Goal: Task Accomplishment & Management: Use online tool/utility

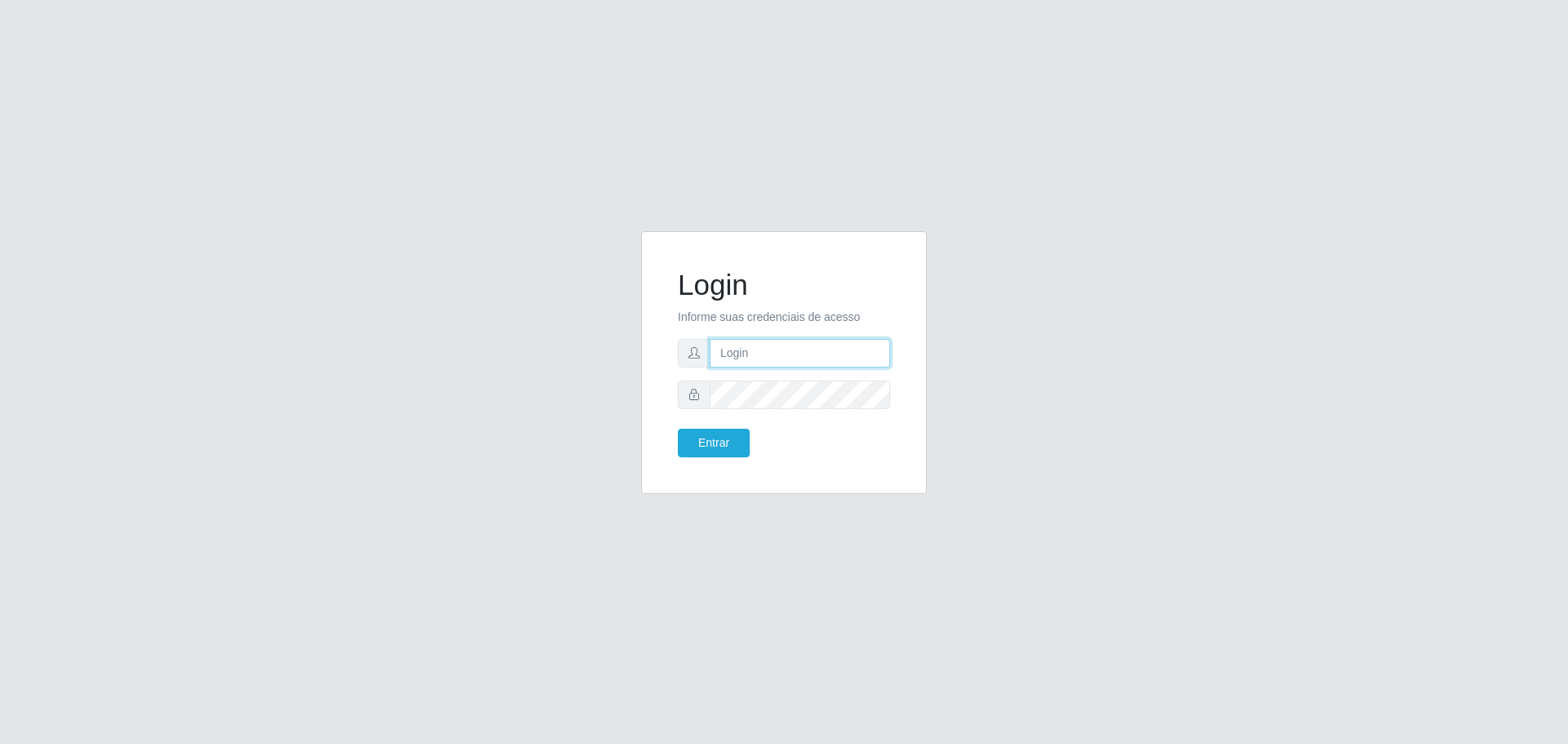
type input "[EMAIL_ADDRESS][DOMAIN_NAME]"
click at [709, 444] on button "Entrar" at bounding box center [713, 443] width 72 height 28
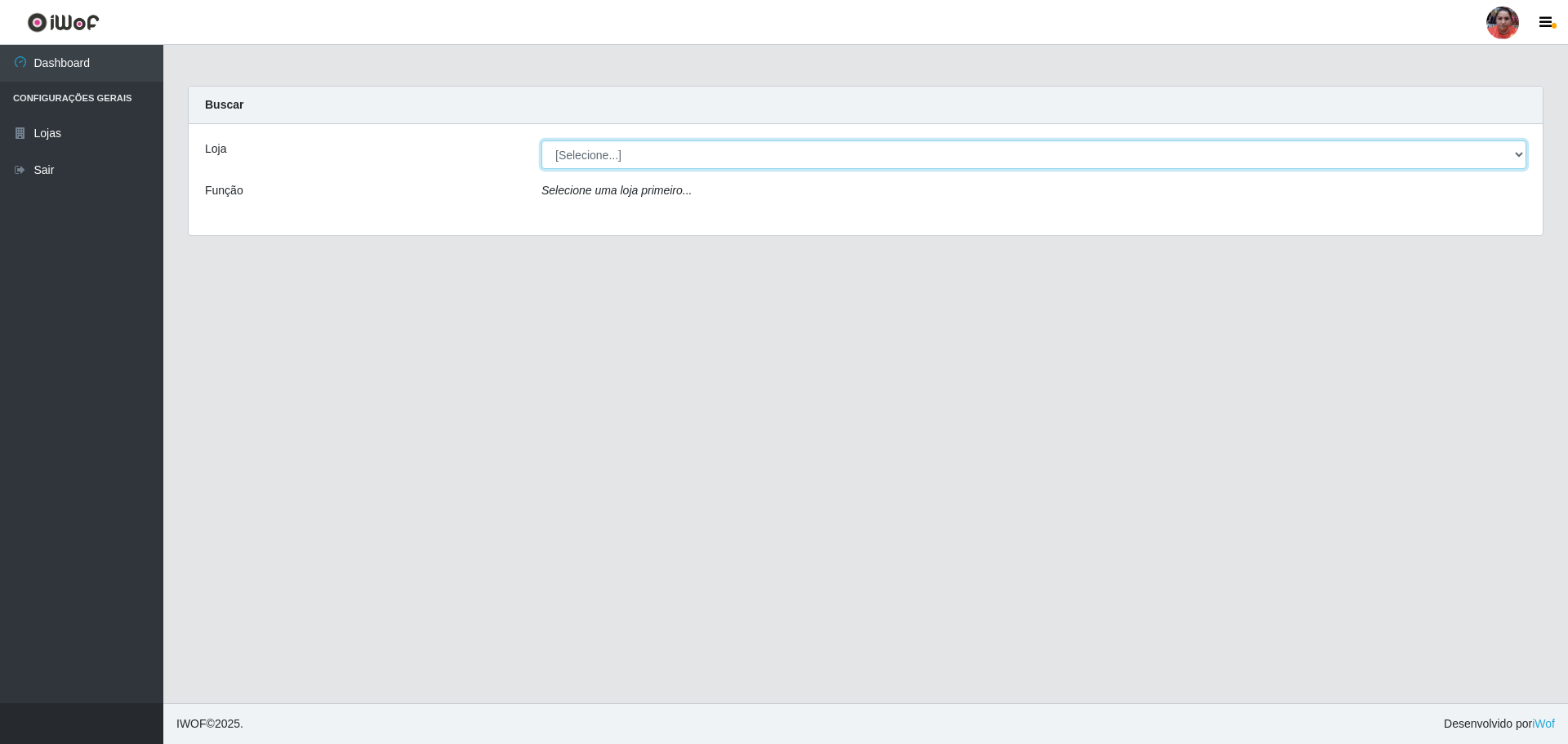
click at [671, 150] on select "[Selecione...] Mar Vermelho - Loja 05" at bounding box center [1034, 155] width 985 height 28
select select "252"
click at [541, 141] on select "[Selecione...] Mar Vermelho - Loja 05" at bounding box center [1034, 155] width 985 height 28
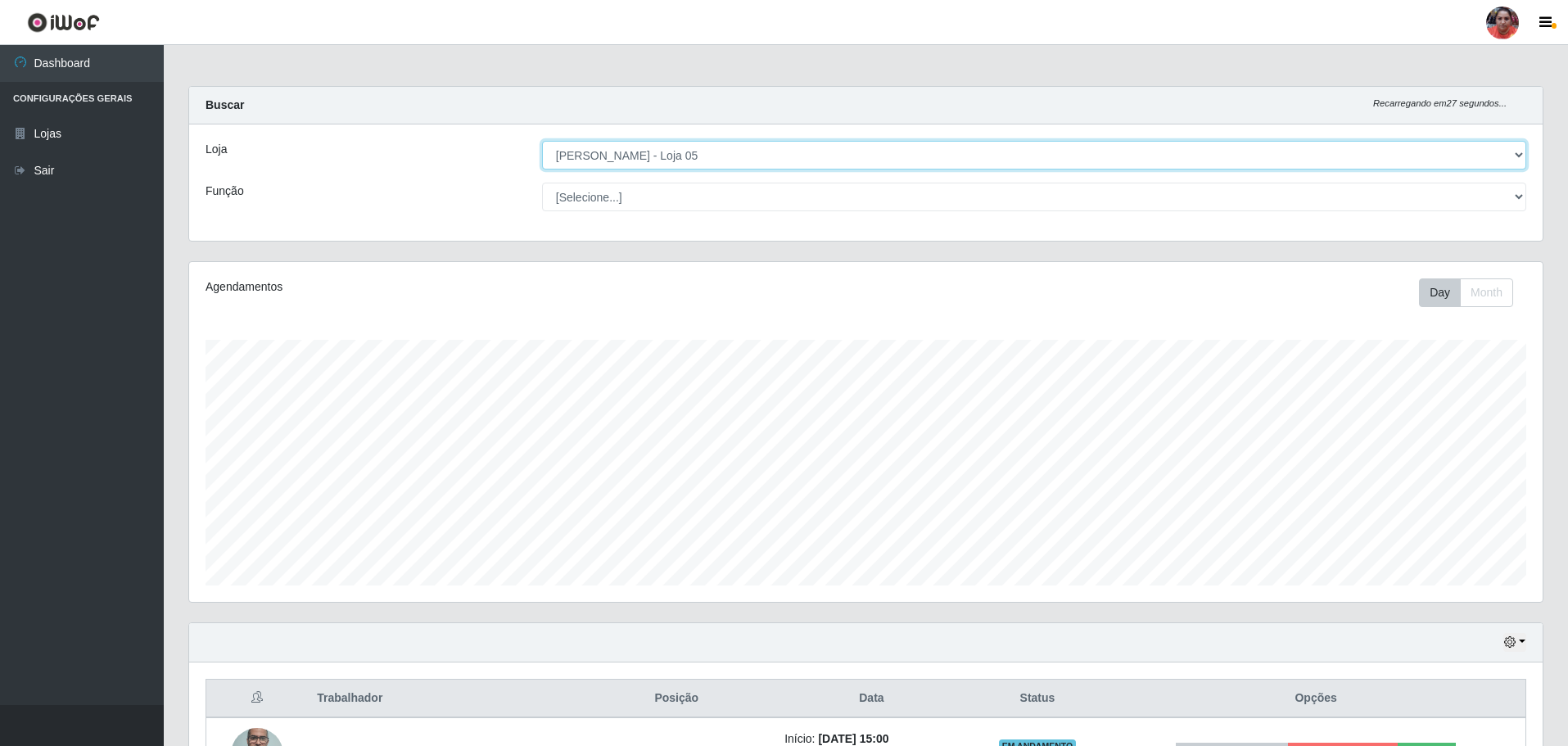
scroll to position [340, 1353]
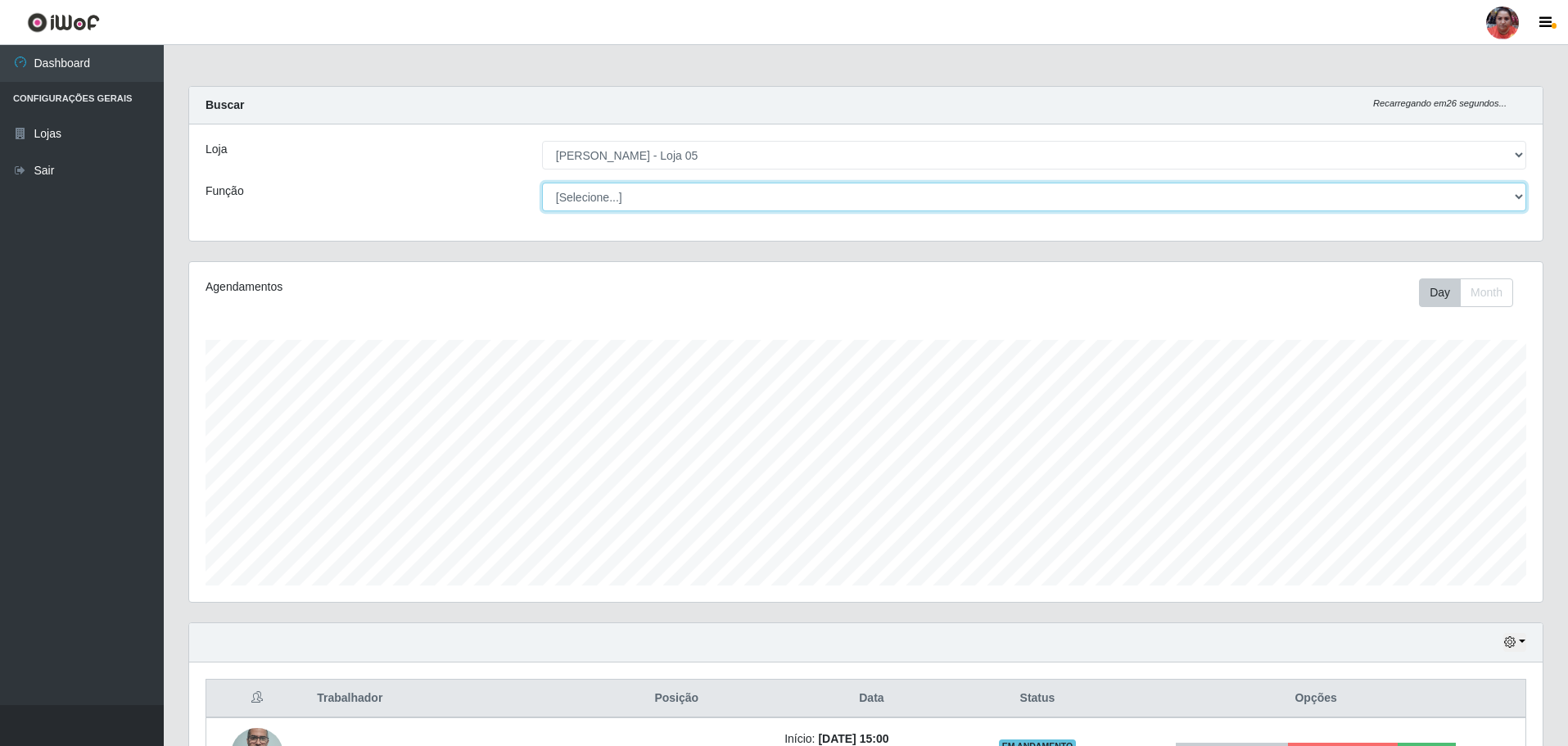
click at [704, 200] on select "[Selecione...] ASG ASG + ASG ++ Auxiliar de Depósito Auxiliar de Depósito + Aux…" at bounding box center [1034, 197] width 984 height 28
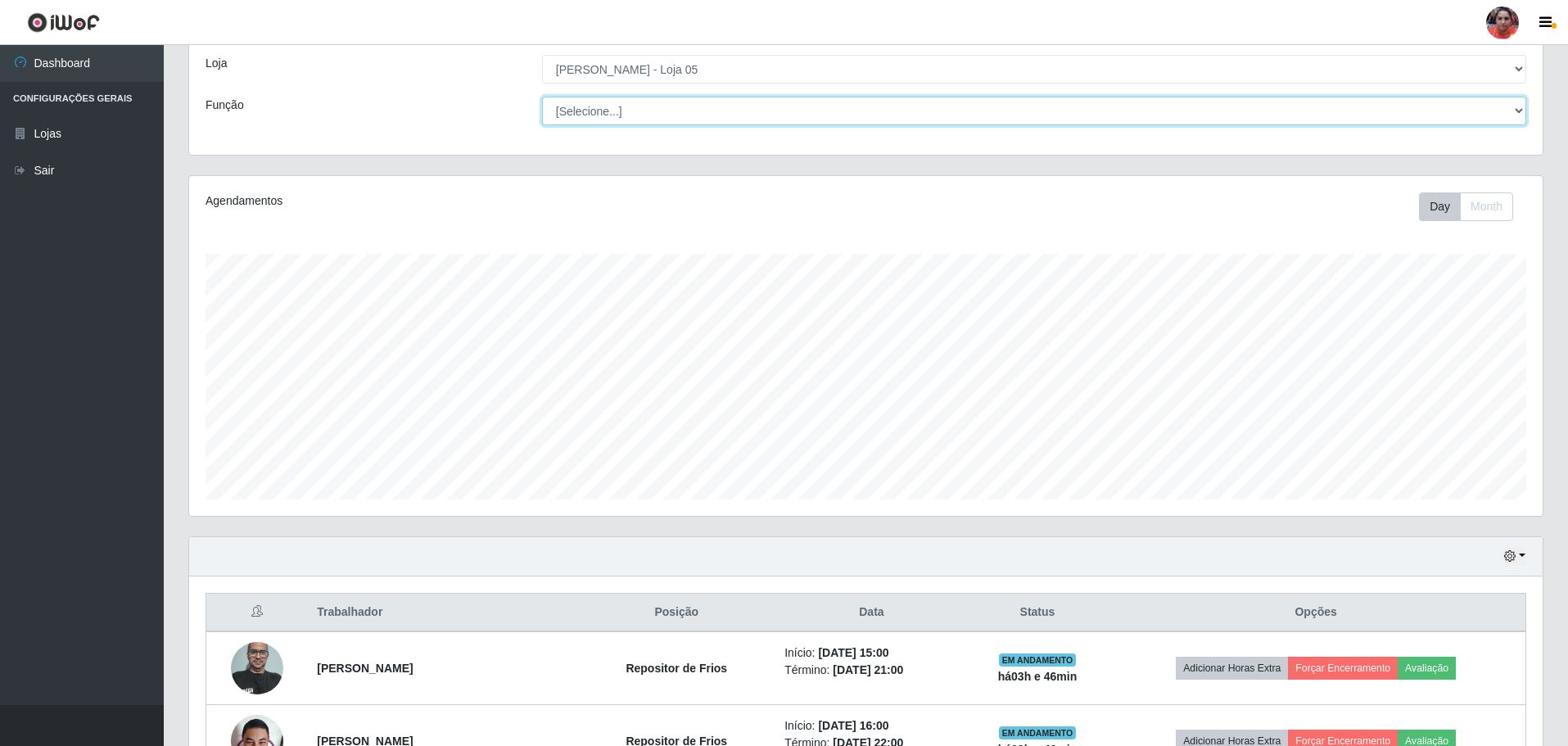
scroll to position [0, 0]
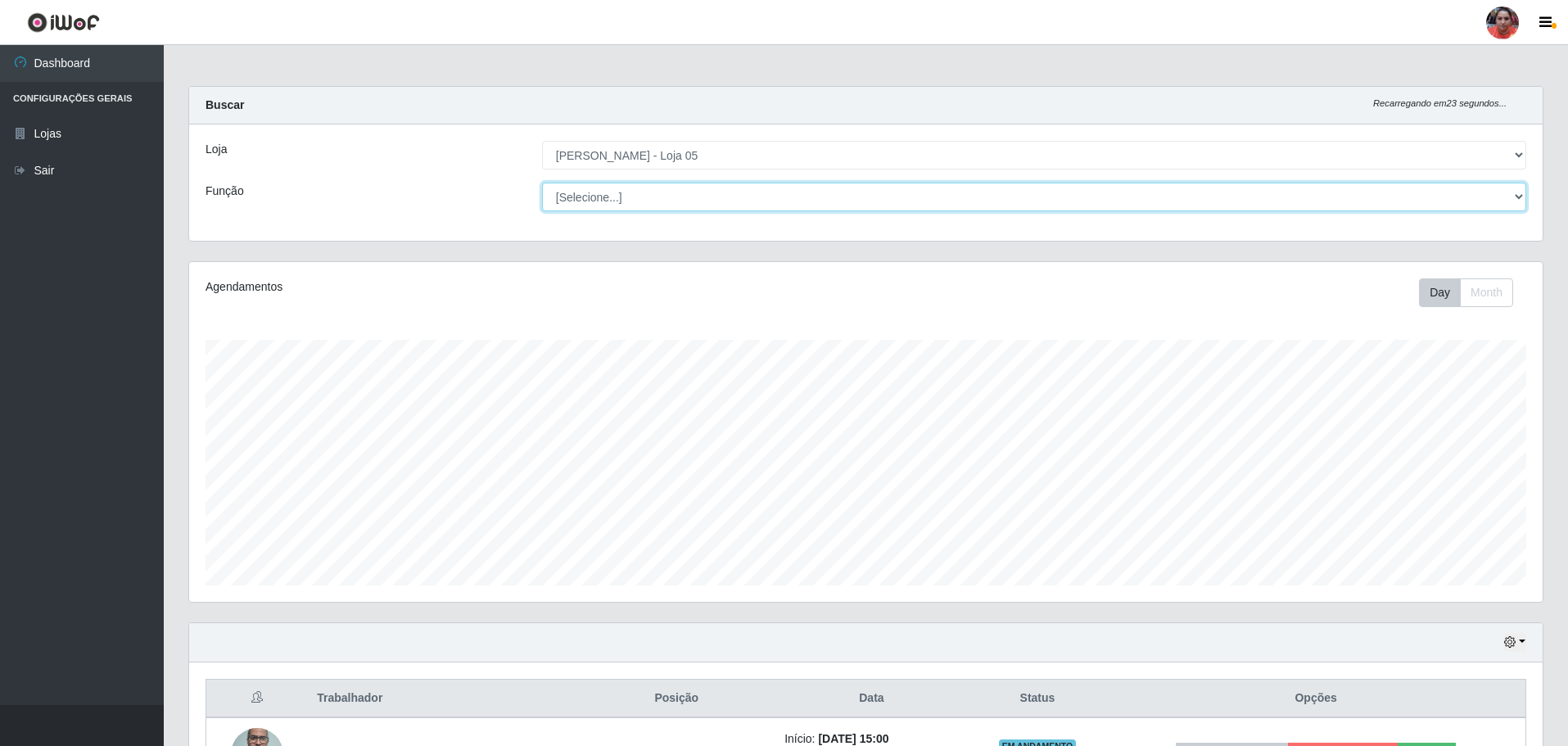
click at [663, 192] on select "[Selecione...] ASG ASG + ASG ++ Auxiliar de Depósito Auxiliar de Depósito + Aux…" at bounding box center [1034, 197] width 984 height 28
select select "22"
click at [542, 183] on select "[Selecione...] ASG ASG + ASG ++ Auxiliar de Depósito Auxiliar de Depósito + Aux…" at bounding box center [1034, 197] width 984 height 28
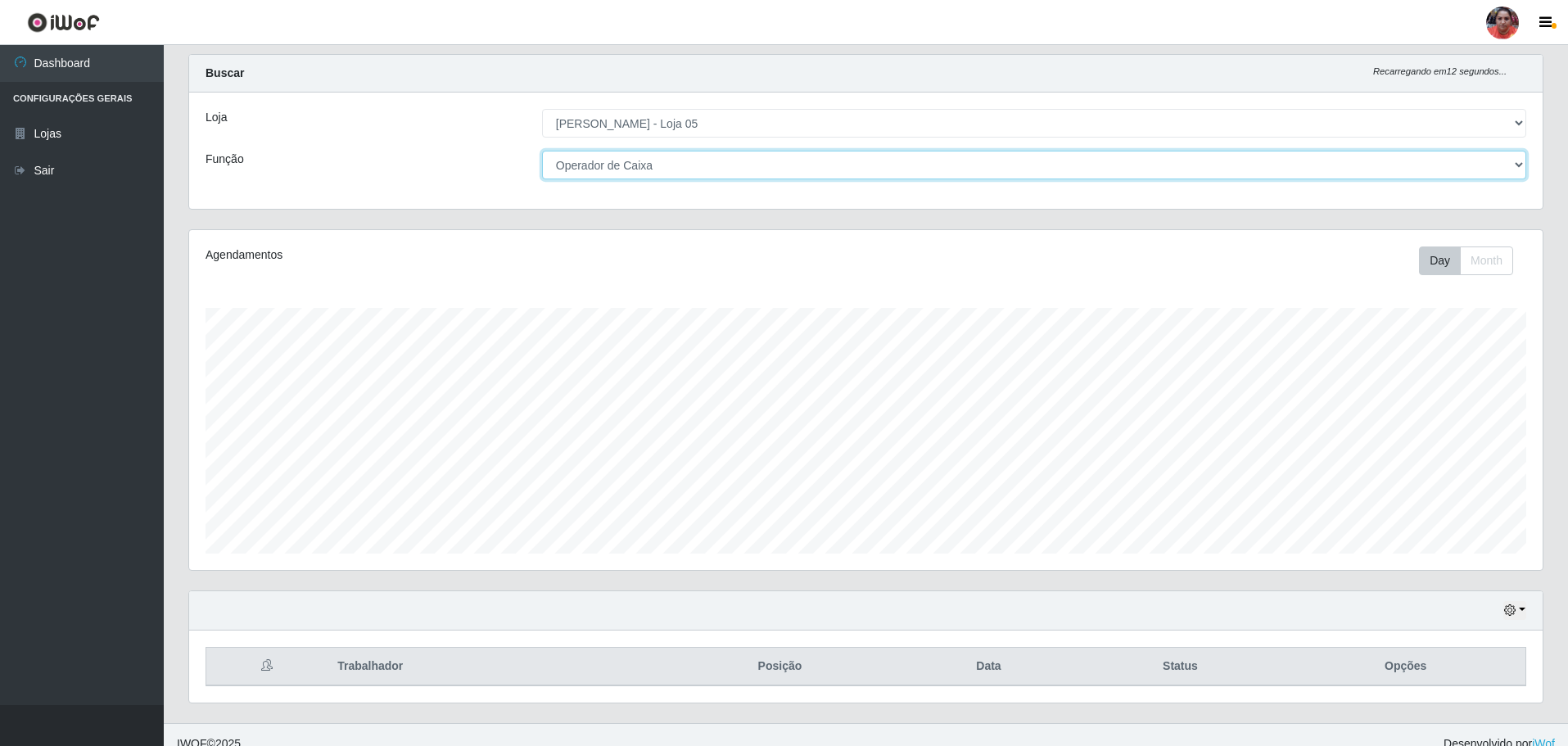
scroll to position [50, 0]
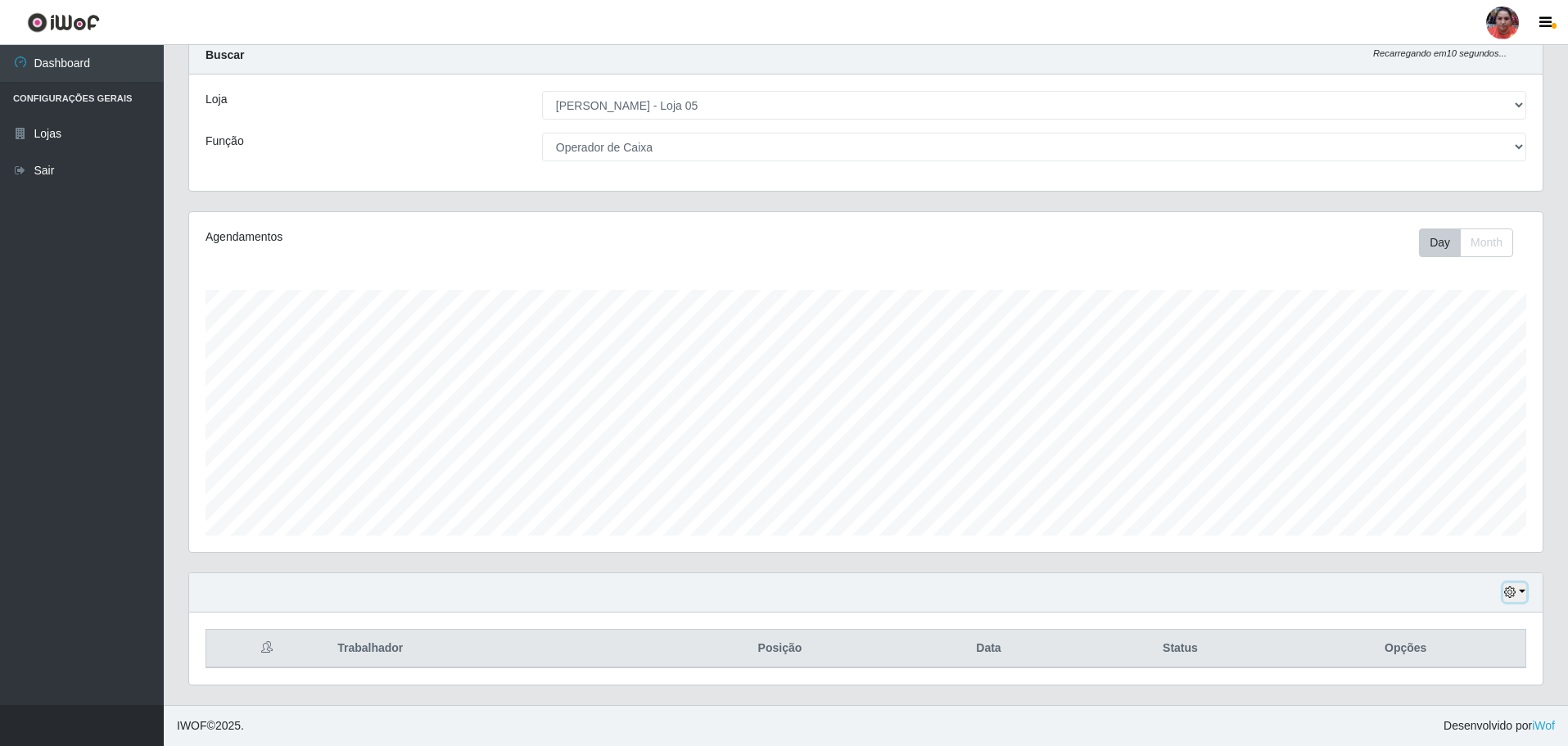
click at [1522, 591] on button "button" at bounding box center [1515, 592] width 23 height 19
click at [1428, 490] on button "3 dias" at bounding box center [1461, 497] width 129 height 35
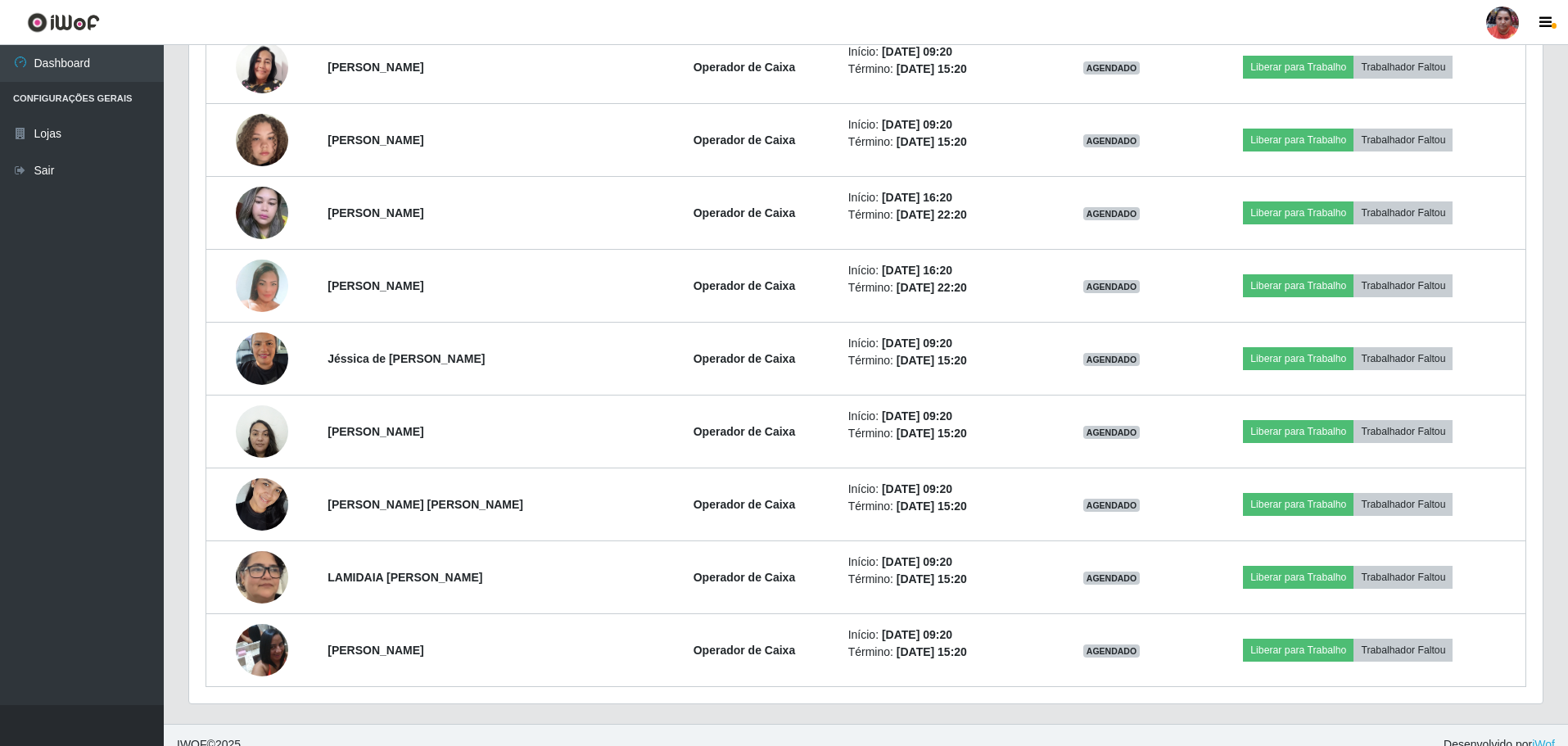
scroll to position [2018, 0]
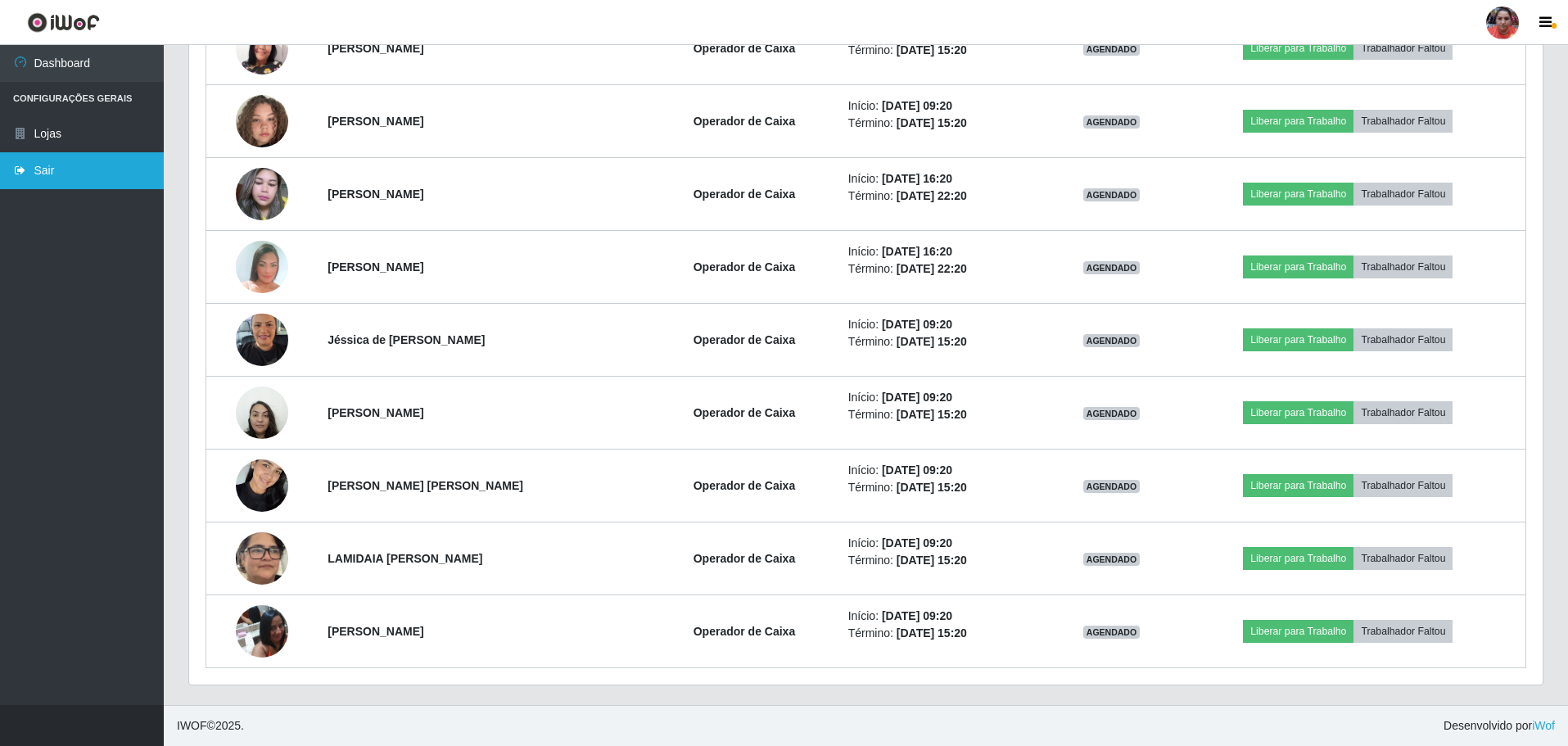
click at [95, 166] on link "Sair" at bounding box center [82, 171] width 164 height 37
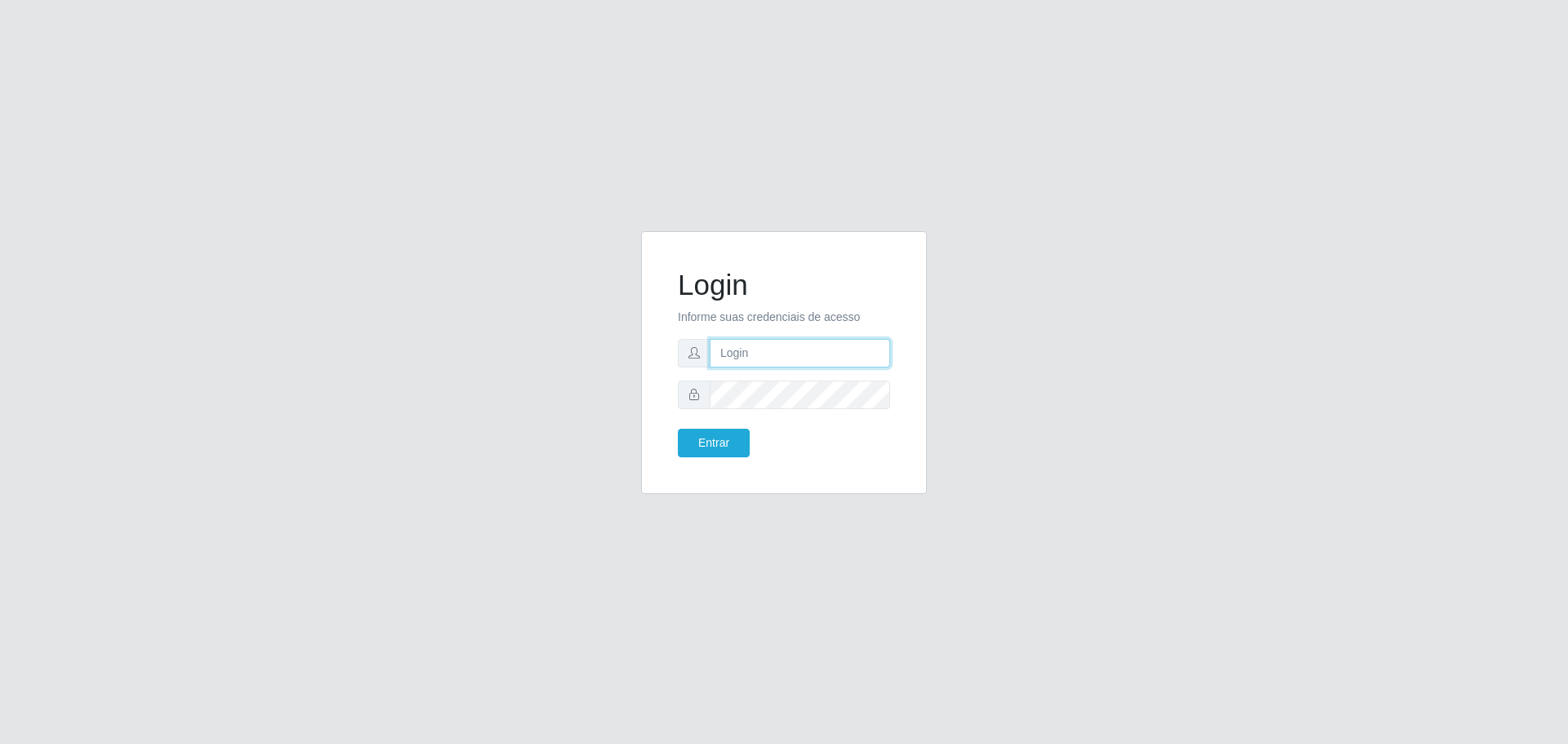
type input "[EMAIL_ADDRESS][DOMAIN_NAME]"
